Goal: Ask a question: Seek information or help from site administrators or community

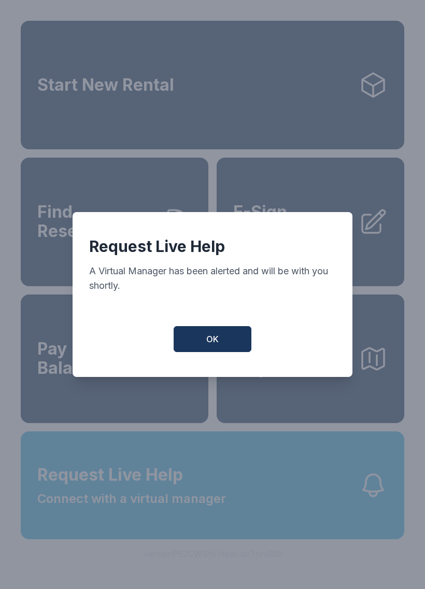
click at [232, 345] on button "OK" at bounding box center [213, 339] width 78 height 26
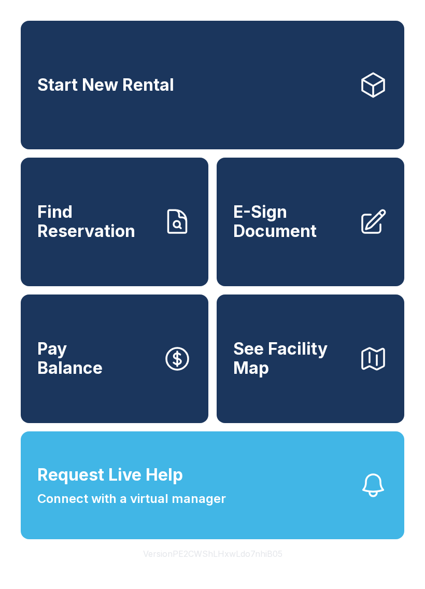
click at [165, 466] on button "Request Live Help Connect with a virtual manager" at bounding box center [213, 486] width 384 height 108
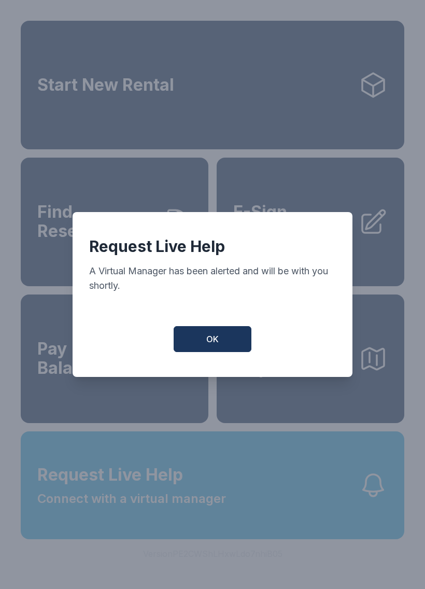
click at [226, 348] on button "OK" at bounding box center [213, 339] width 78 height 26
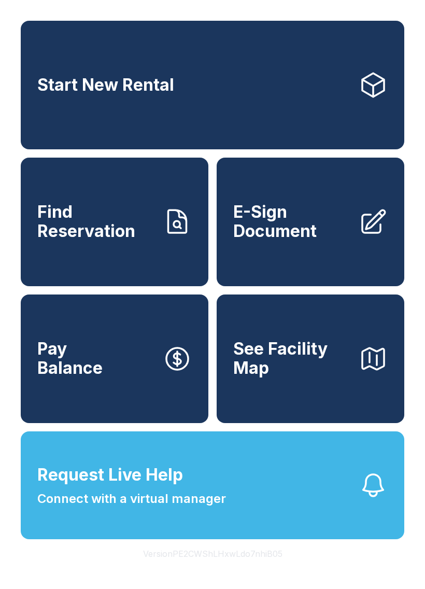
click at [110, 488] on span "Request Live Help" at bounding box center [110, 475] width 146 height 25
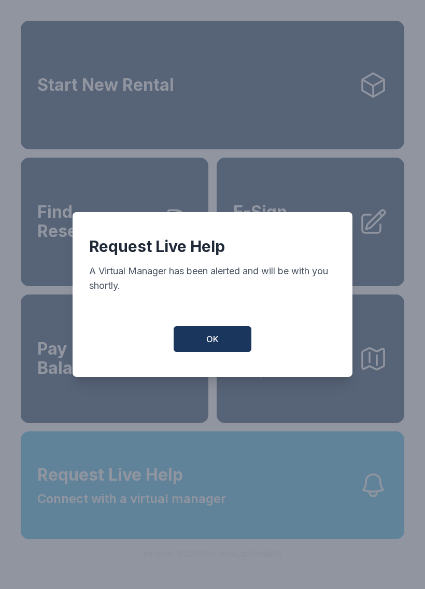
click at [204, 345] on button "OK" at bounding box center [213, 339] width 78 height 26
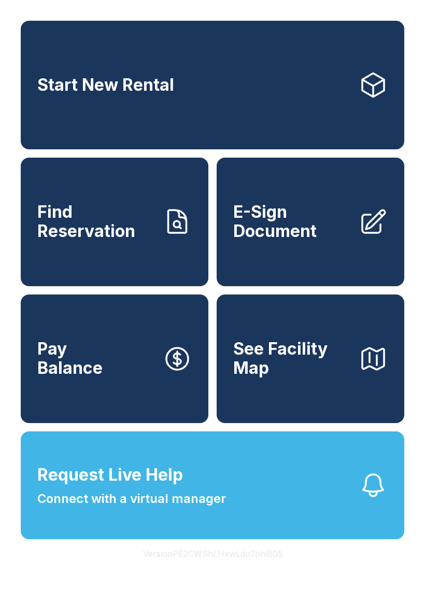
click at [262, 521] on button "Request Live Help Connect with a virtual manager" at bounding box center [213, 486] width 384 height 108
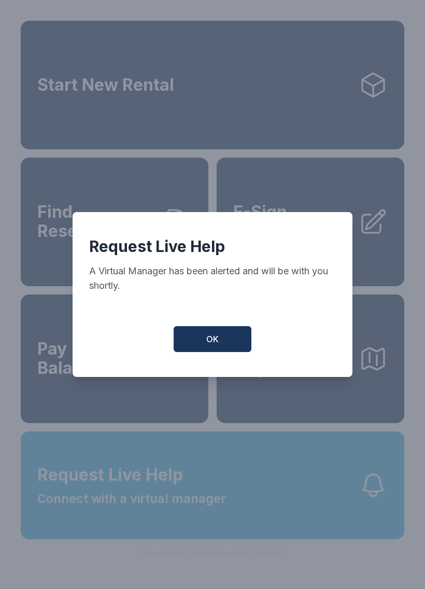
click at [196, 341] on button "OK" at bounding box center [213, 339] width 78 height 26
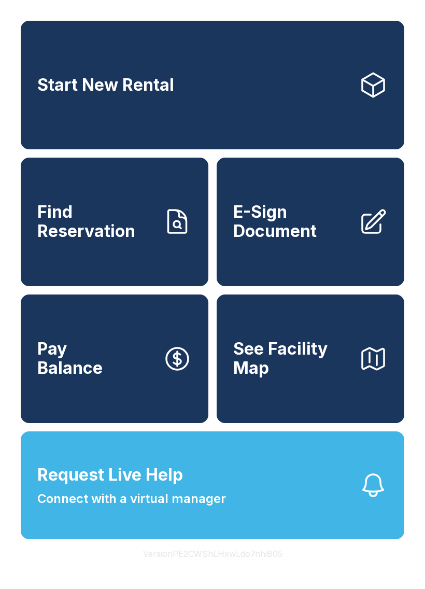
click at [215, 508] on span "Request Live Help Connect with a virtual manager" at bounding box center [131, 486] width 189 height 46
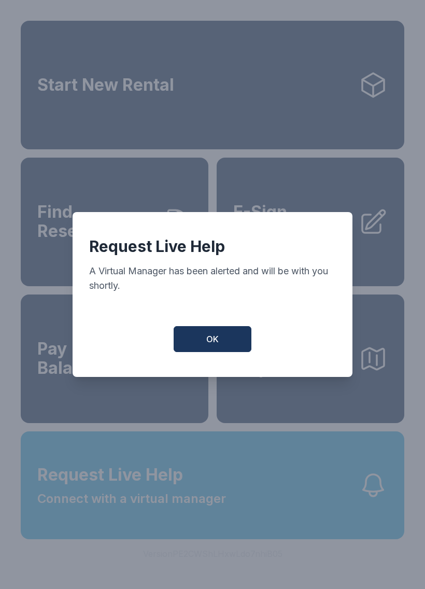
click at [209, 342] on span "OK" at bounding box center [212, 339] width 12 height 12
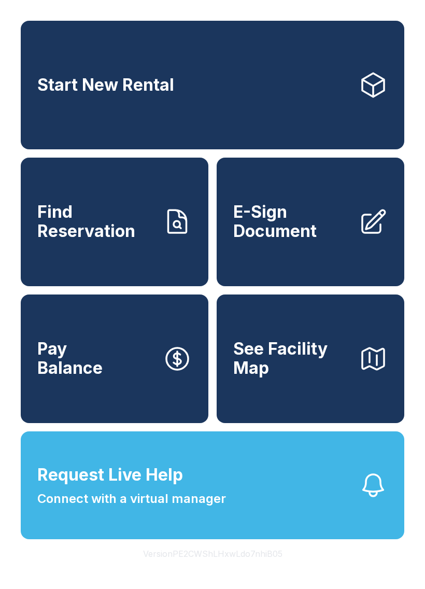
click at [289, 378] on span "See Facility Map" at bounding box center [291, 359] width 117 height 38
click at [79, 508] on span "Connect with a virtual manager" at bounding box center [131, 499] width 189 height 19
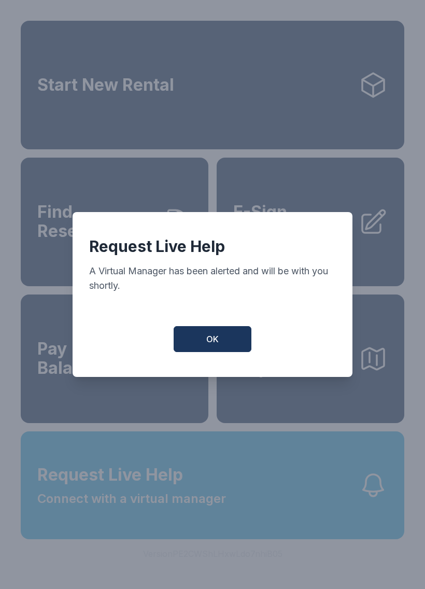
click at [219, 351] on button "OK" at bounding box center [213, 339] width 78 height 26
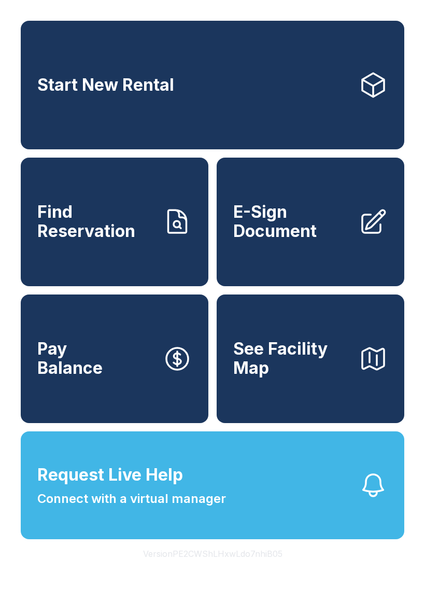
click at [144, 508] on span "Connect with a virtual manager" at bounding box center [131, 499] width 189 height 19
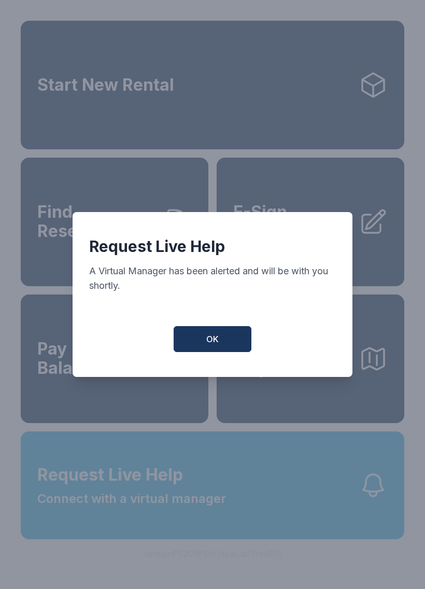
click at [215, 352] on button "OK" at bounding box center [213, 339] width 78 height 26
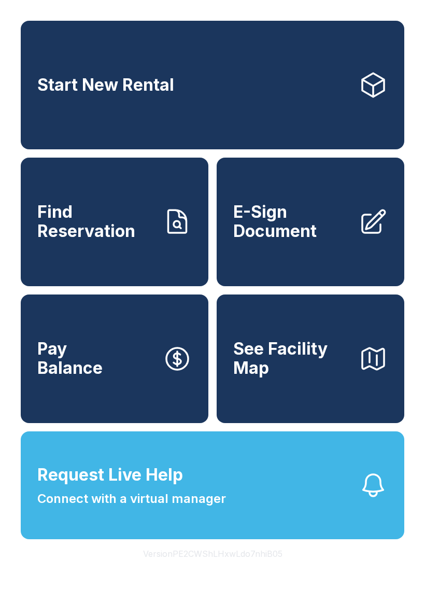
click at [177, 488] on span "Request Live Help" at bounding box center [110, 475] width 146 height 25
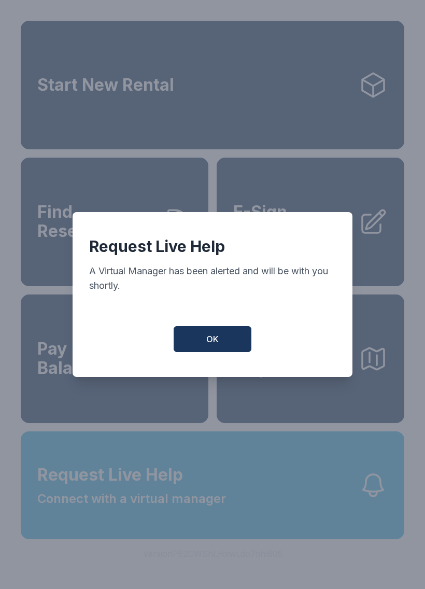
click at [201, 343] on button "OK" at bounding box center [213, 339] width 78 height 26
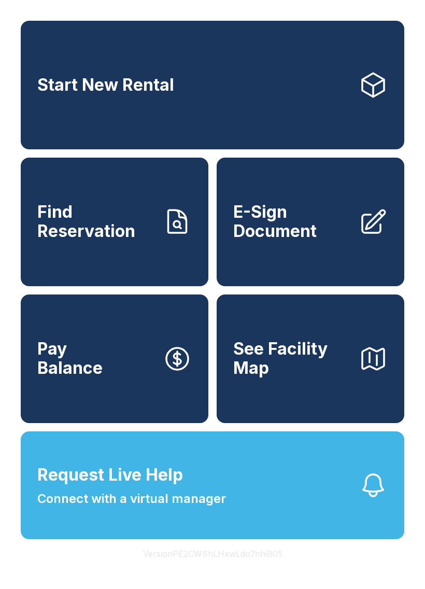
click at [156, 508] on span "Connect with a virtual manager" at bounding box center [131, 499] width 189 height 19
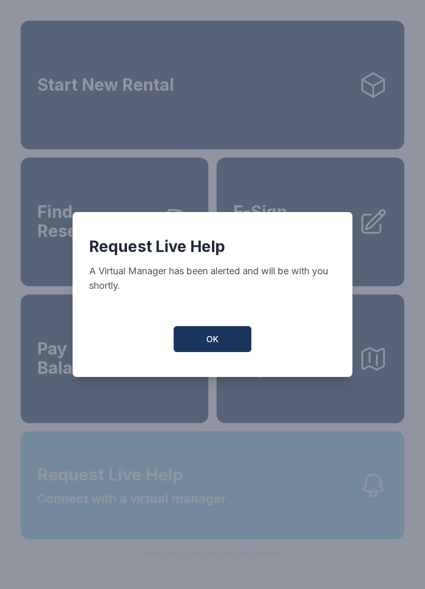
click at [199, 338] on button "OK" at bounding box center [213, 339] width 78 height 26
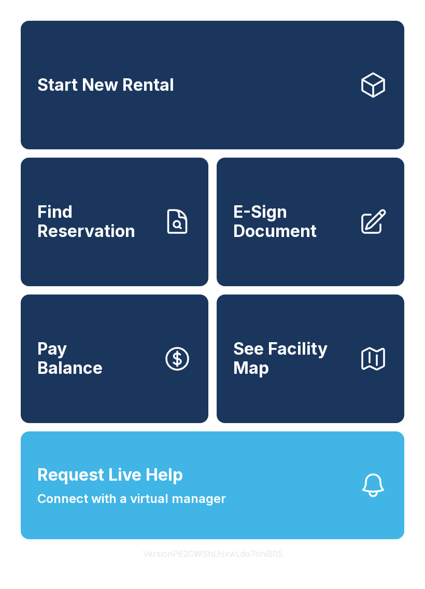
click at [172, 508] on span "Connect with a virtual manager" at bounding box center [131, 499] width 189 height 19
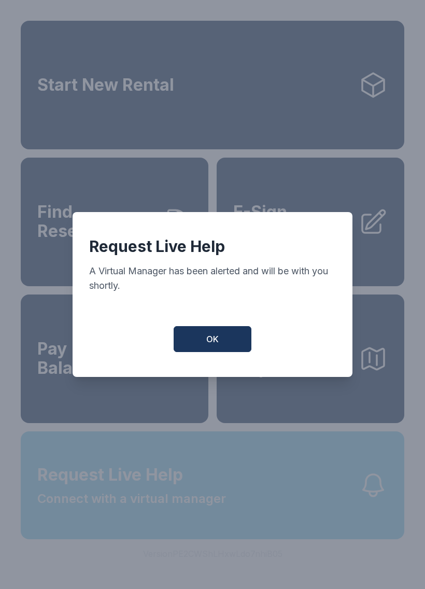
click at [203, 340] on button "OK" at bounding box center [213, 339] width 78 height 26
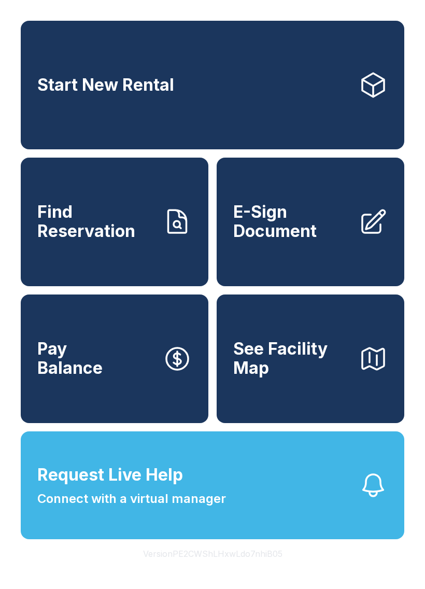
click at [191, 536] on button "Request Live Help Connect with a virtual manager" at bounding box center [213, 486] width 384 height 108
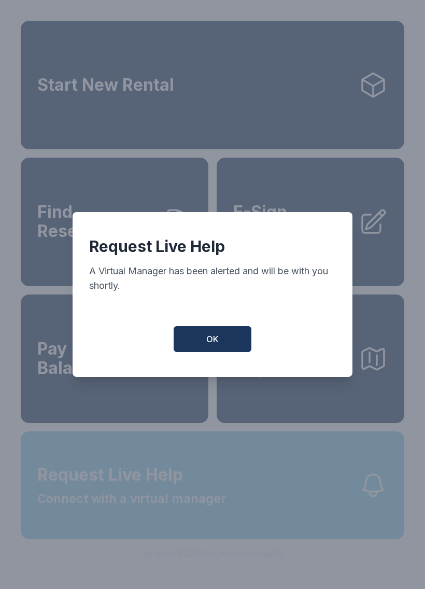
click at [212, 340] on span "OK" at bounding box center [212, 339] width 12 height 12
